Goal: Task Accomplishment & Management: Manage account settings

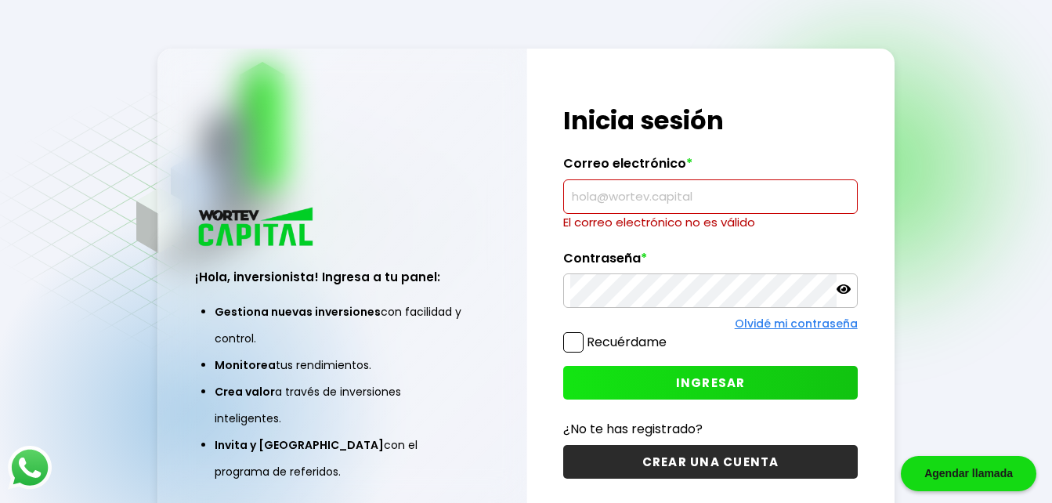
paste input "[PERSON_NAME][EMAIL_ADDRESS][PERSON_NAME]"
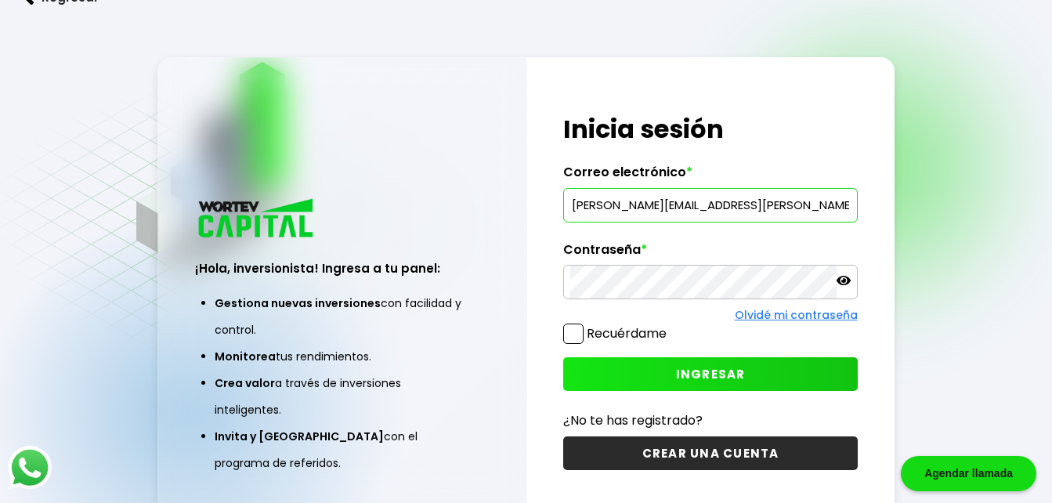
type input "[PERSON_NAME][EMAIL_ADDRESS][PERSON_NAME][DOMAIN_NAME]"
click at [591, 337] on label "Recuérdame" at bounding box center [627, 333] width 80 height 18
click at [670, 326] on input "Recuérdame" at bounding box center [670, 326] width 0 height 0
click at [606, 367] on button "INGRESAR" at bounding box center [710, 374] width 294 height 34
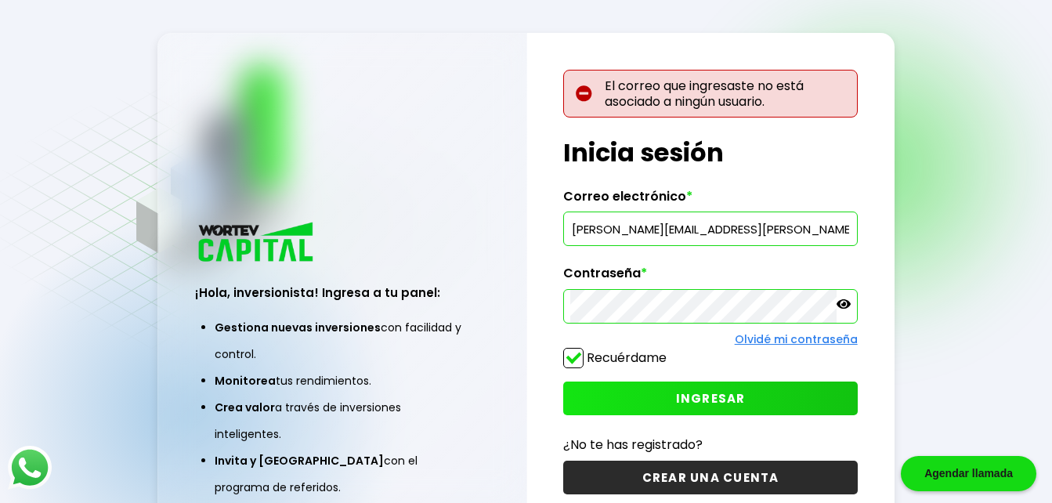
drag, startPoint x: 736, startPoint y: 228, endPoint x: 557, endPoint y: 246, distance: 180.3
click at [557, 246] on div "El correo que ingresaste no está asociado a ningún usuario. ¡Hola, inversionist…" at bounding box center [710, 291] width 367 height 517
click at [752, 345] on link "Olvidé mi contraseña" at bounding box center [796, 339] width 123 height 16
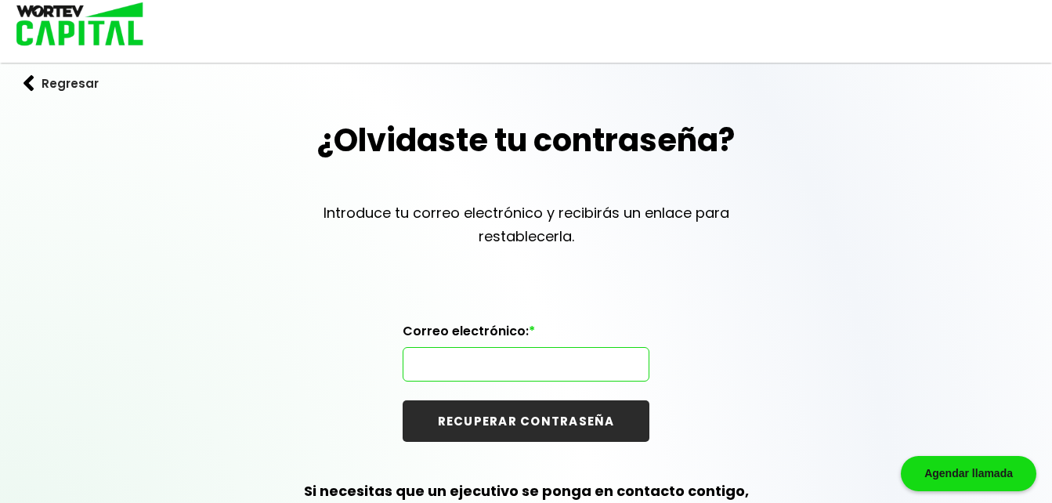
click at [560, 360] on input "text" at bounding box center [526, 364] width 233 height 33
paste input "[PERSON_NAME][EMAIL_ADDRESS][PERSON_NAME][DOMAIN_NAME]"
type input "[PERSON_NAME][EMAIL_ADDRESS][PERSON_NAME][DOMAIN_NAME]"
click at [420, 428] on button "RECUPERAR CONTRASEÑA" at bounding box center [526, 421] width 247 height 42
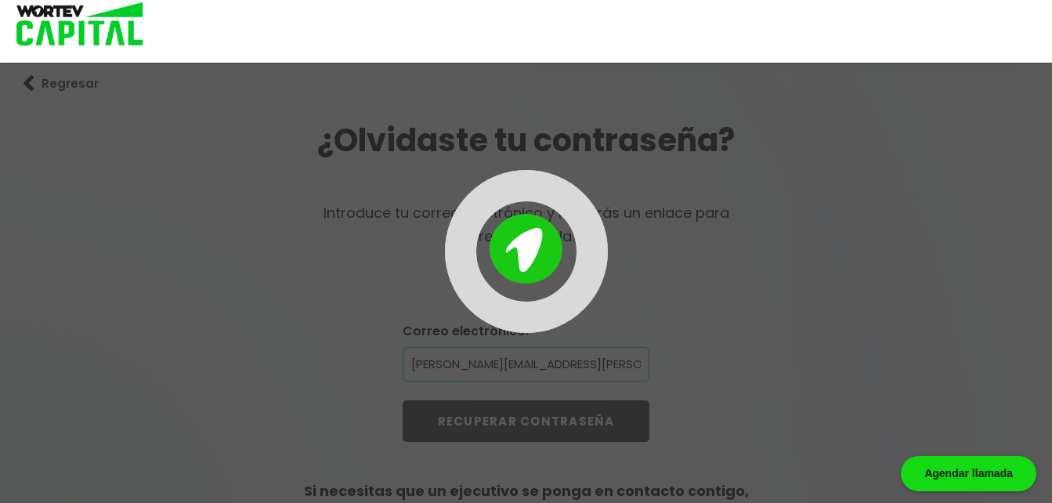
click at [451, 428] on div at bounding box center [526, 251] width 1052 height 503
